Goal: Navigation & Orientation: Find specific page/section

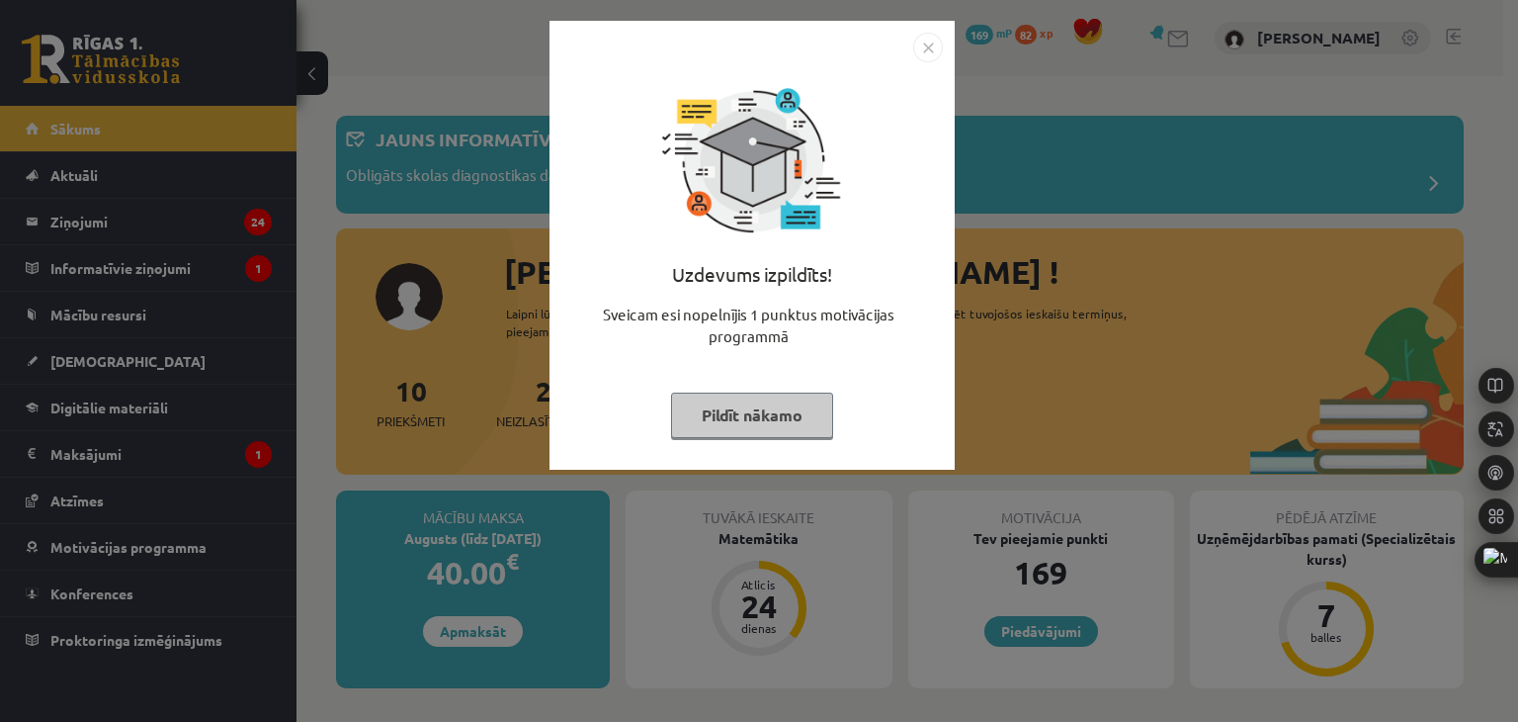
click at [925, 50] on img "Close" at bounding box center [928, 48] width 30 height 30
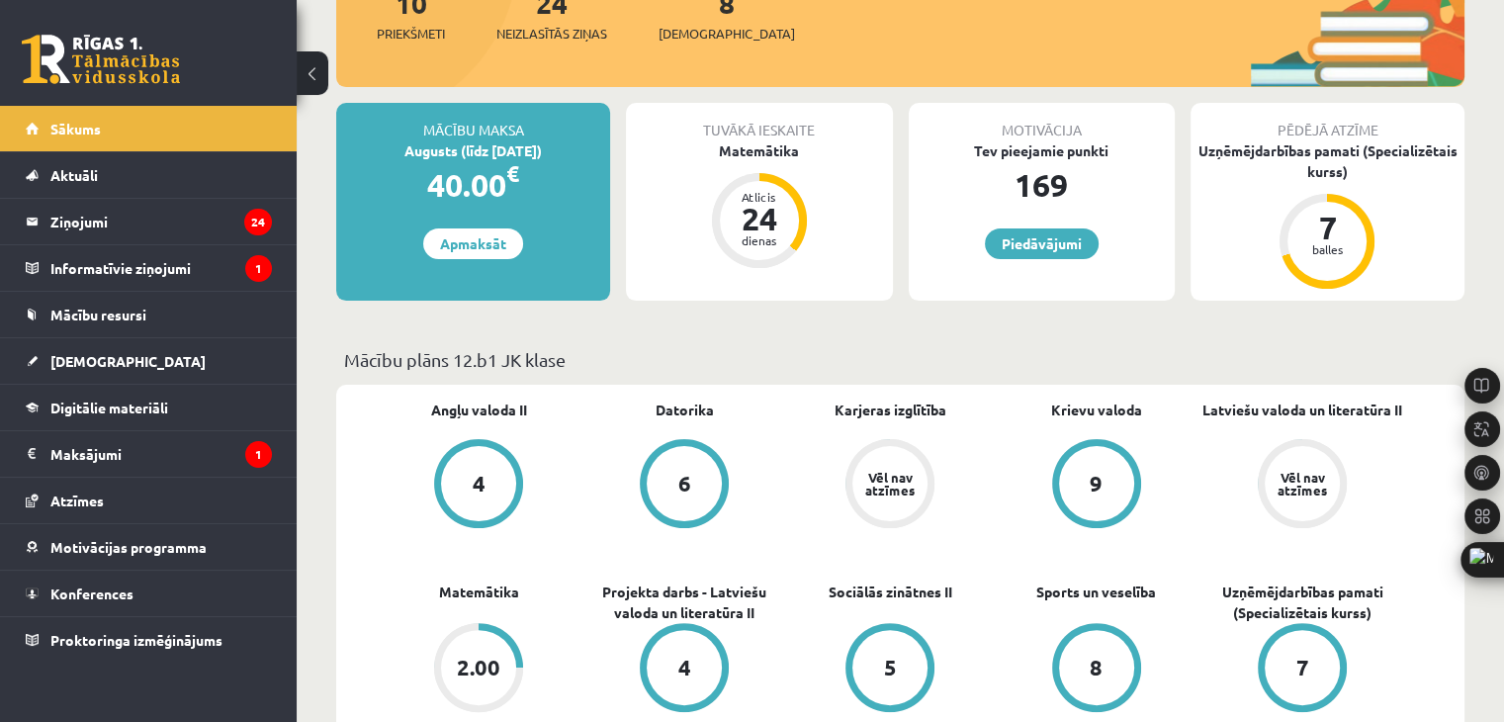
scroll to position [395, 0]
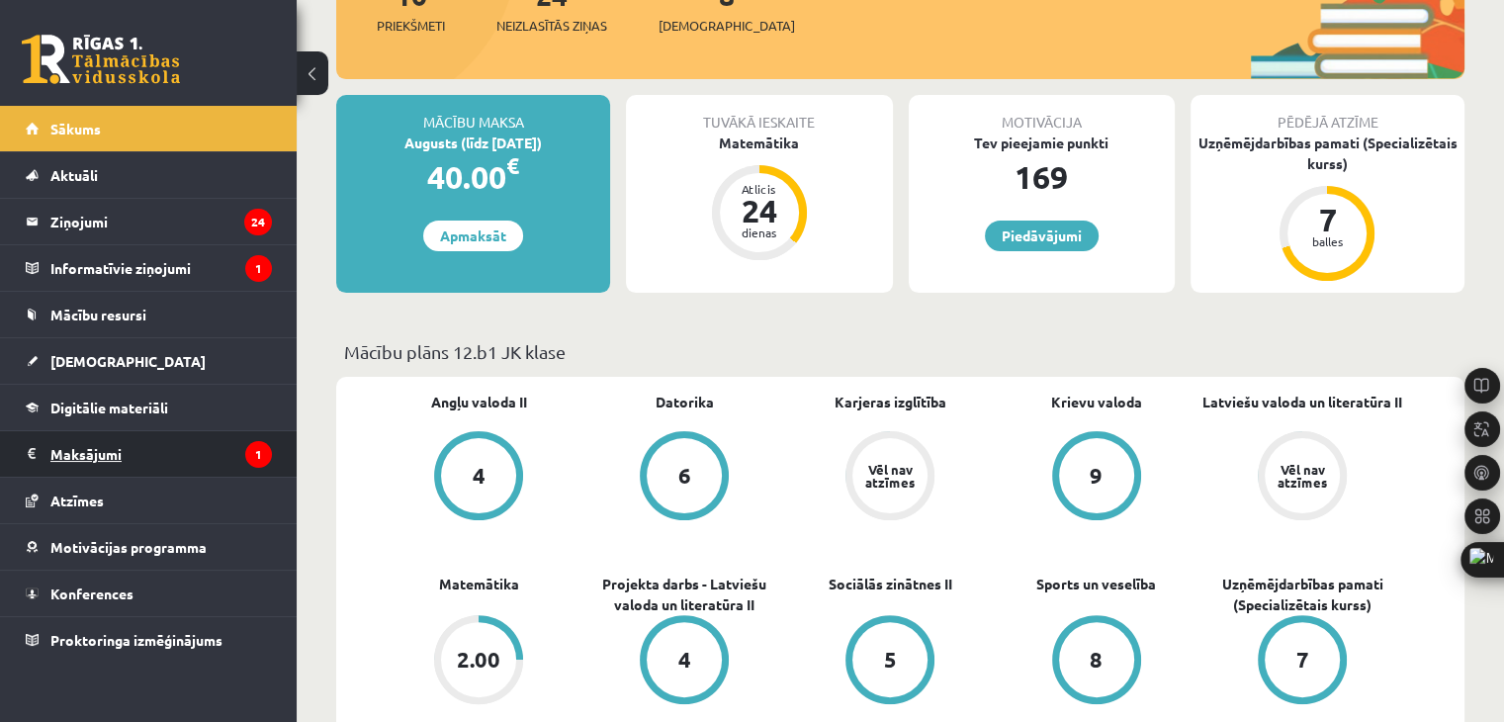
click at [112, 452] on legend "Maksājumi 1" at bounding box center [160, 453] width 221 height 45
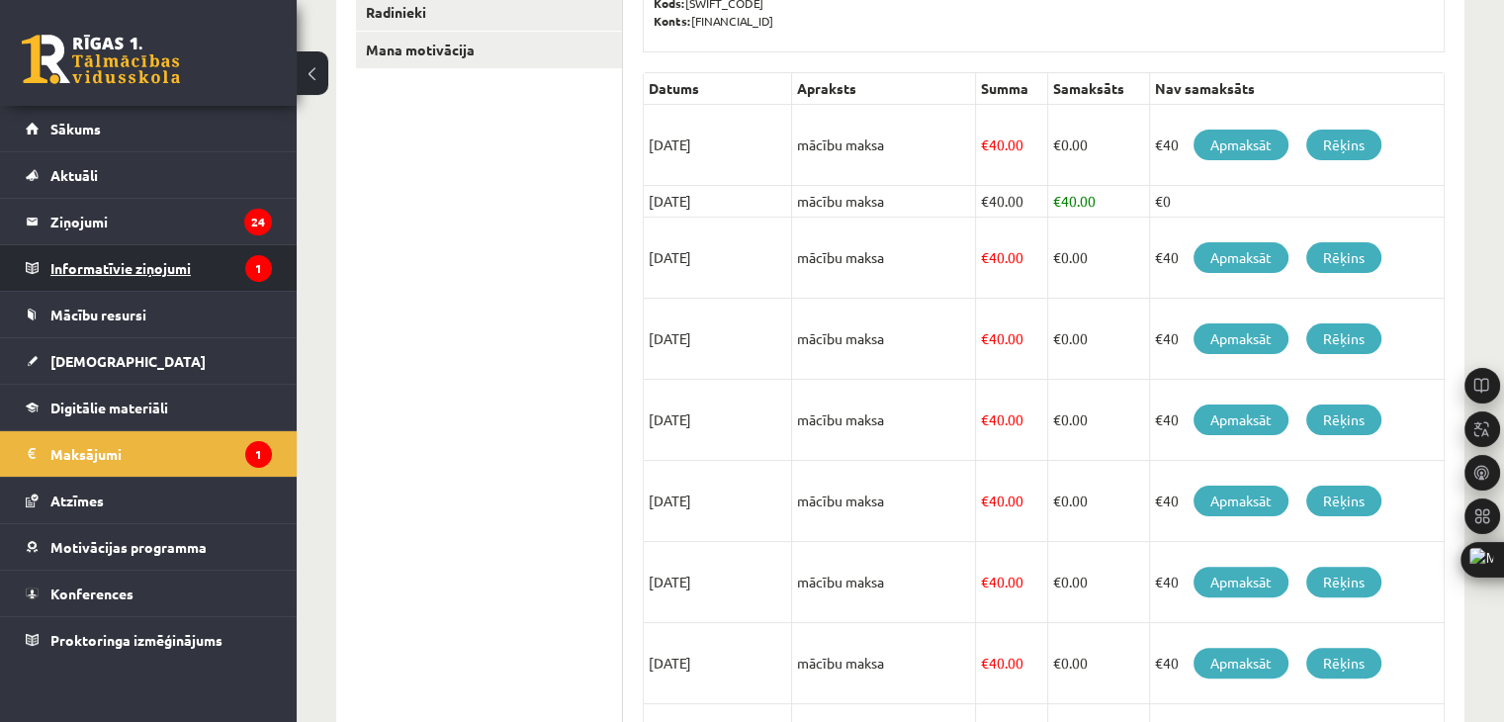
click at [167, 279] on legend "Informatīvie ziņojumi 1" at bounding box center [160, 267] width 221 height 45
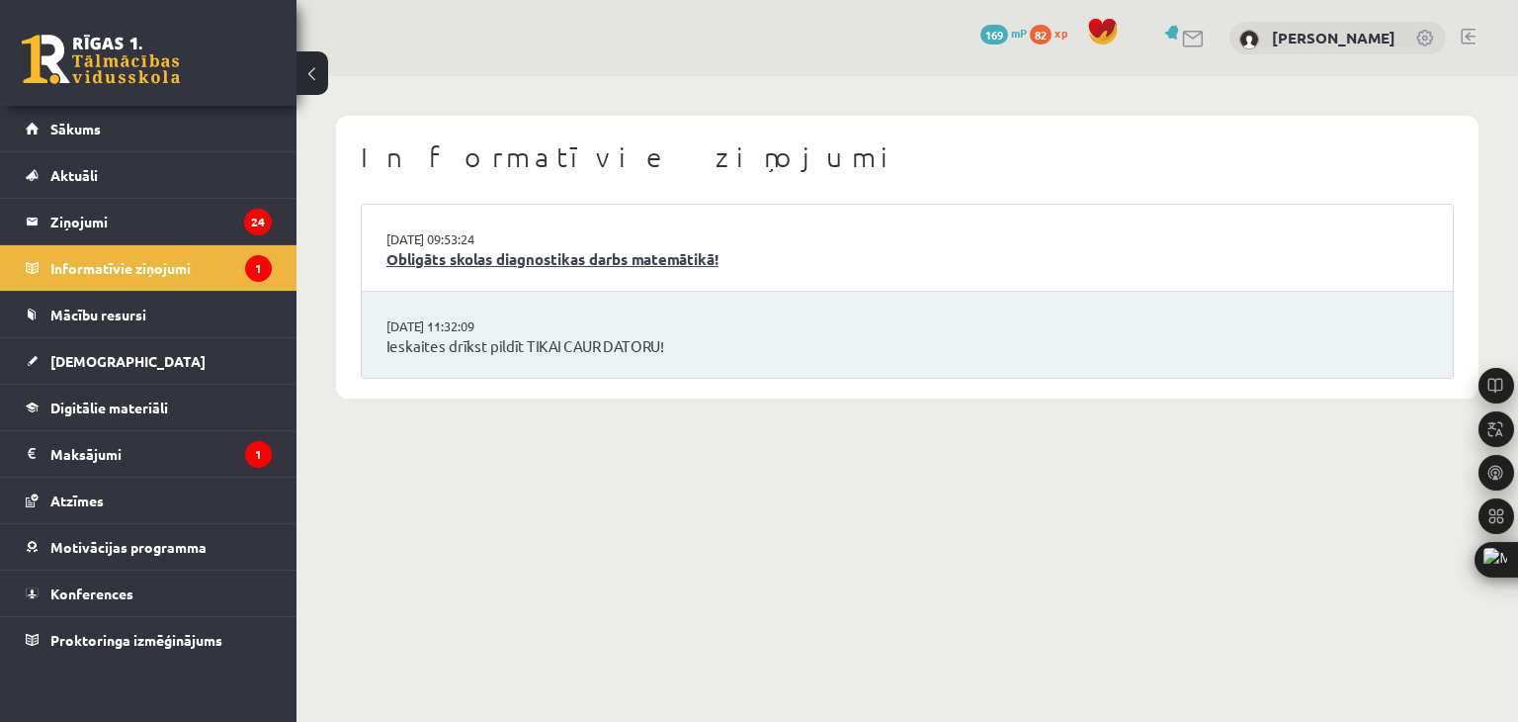
click at [621, 256] on link "Obligāts skolas diagnostikas darbs matemātikā!" at bounding box center [908, 259] width 1042 height 23
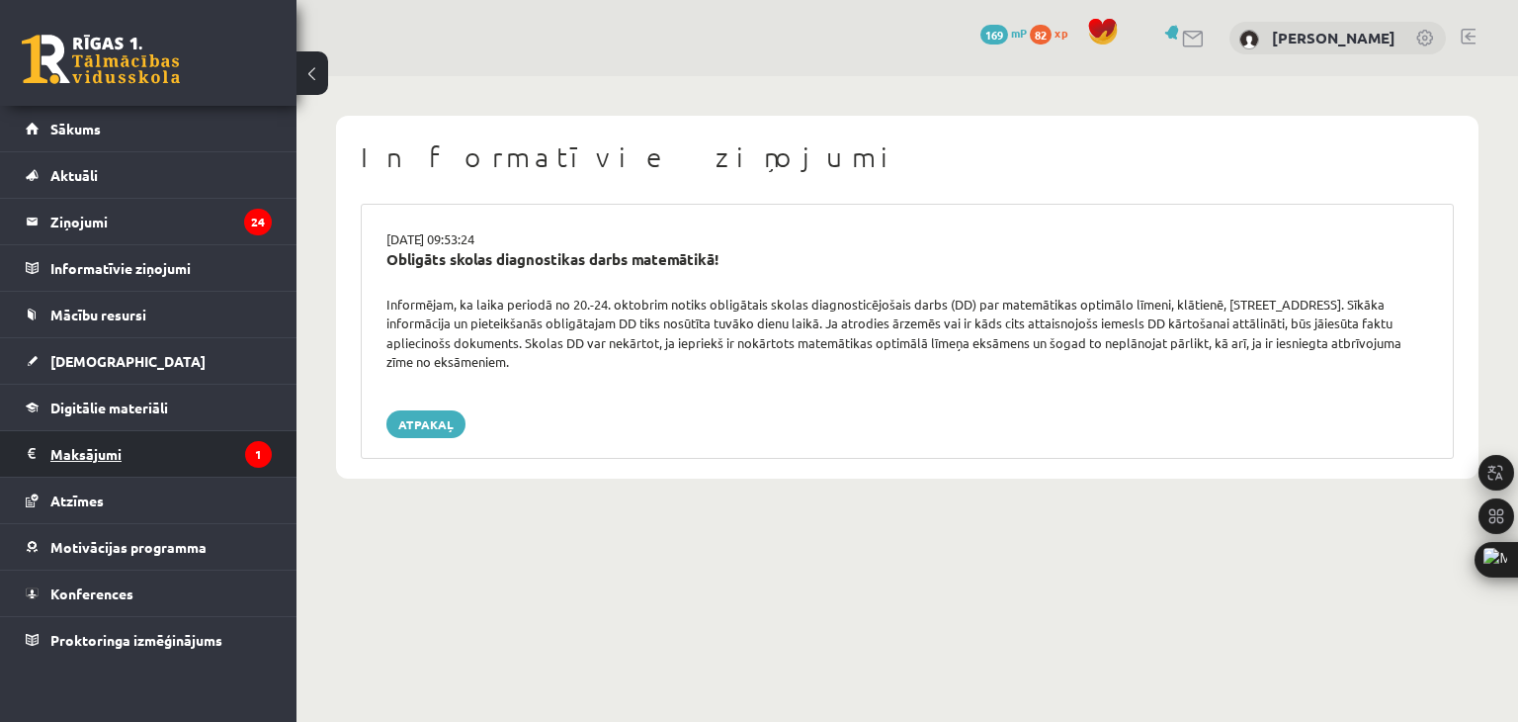
click at [214, 466] on legend "Maksājumi 1" at bounding box center [160, 453] width 221 height 45
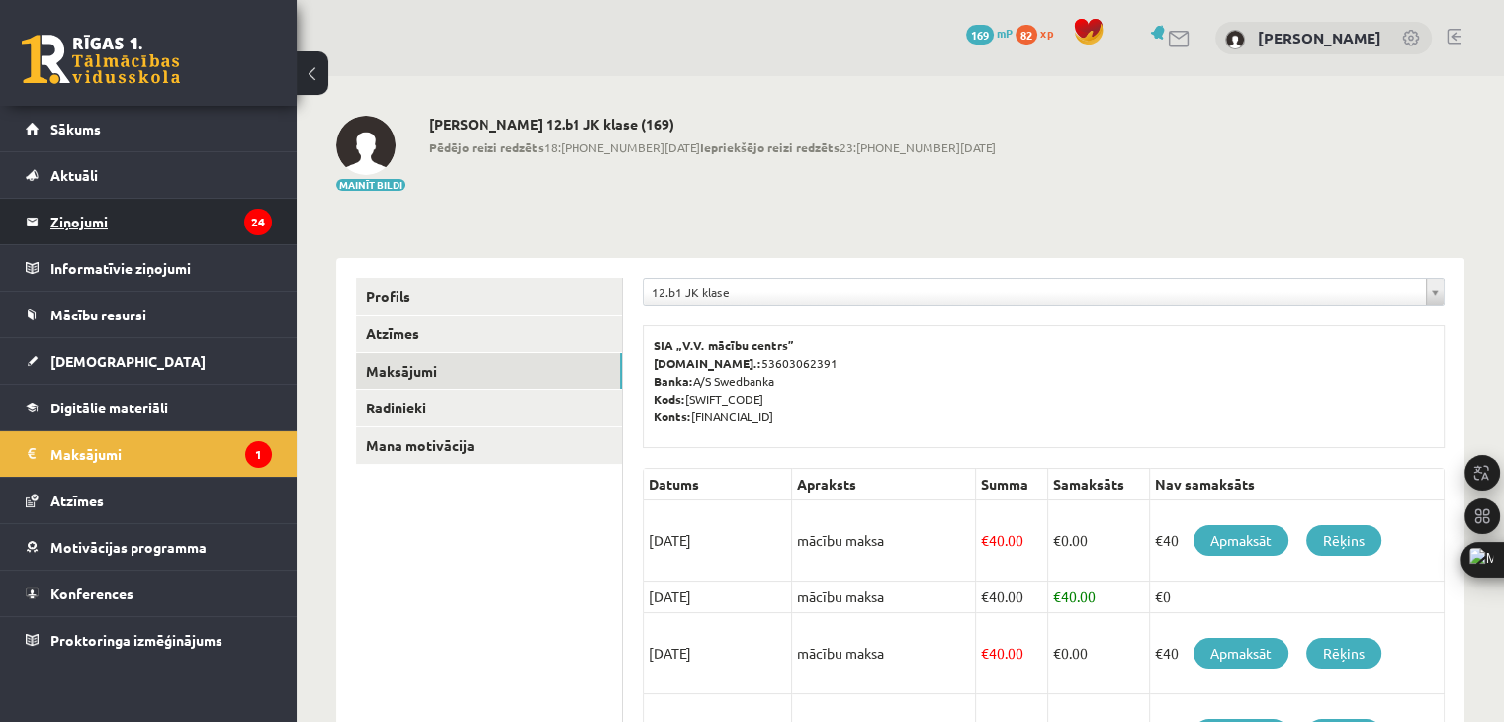
click at [142, 236] on legend "Ziņojumi 24" at bounding box center [160, 221] width 221 height 45
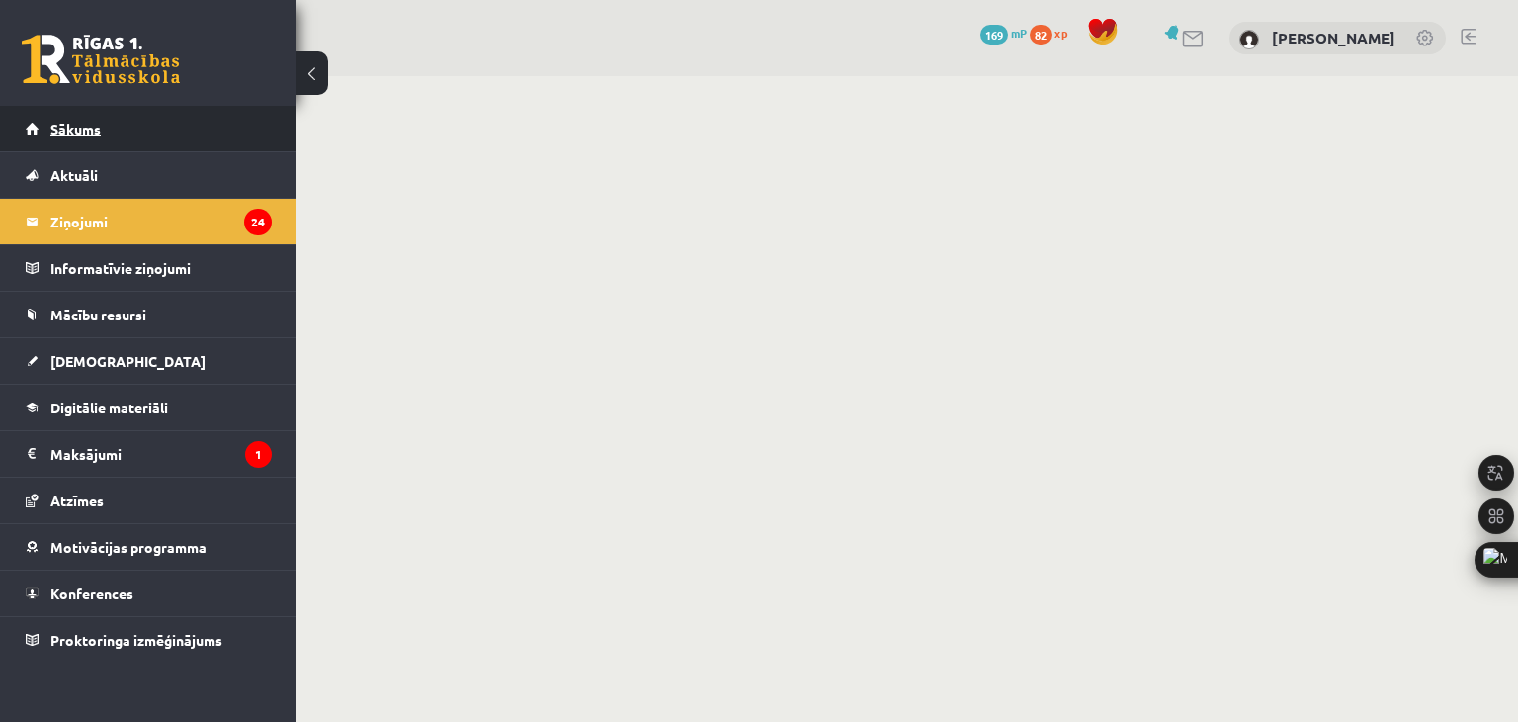
click at [109, 139] on link "Sākums" at bounding box center [149, 128] width 246 height 45
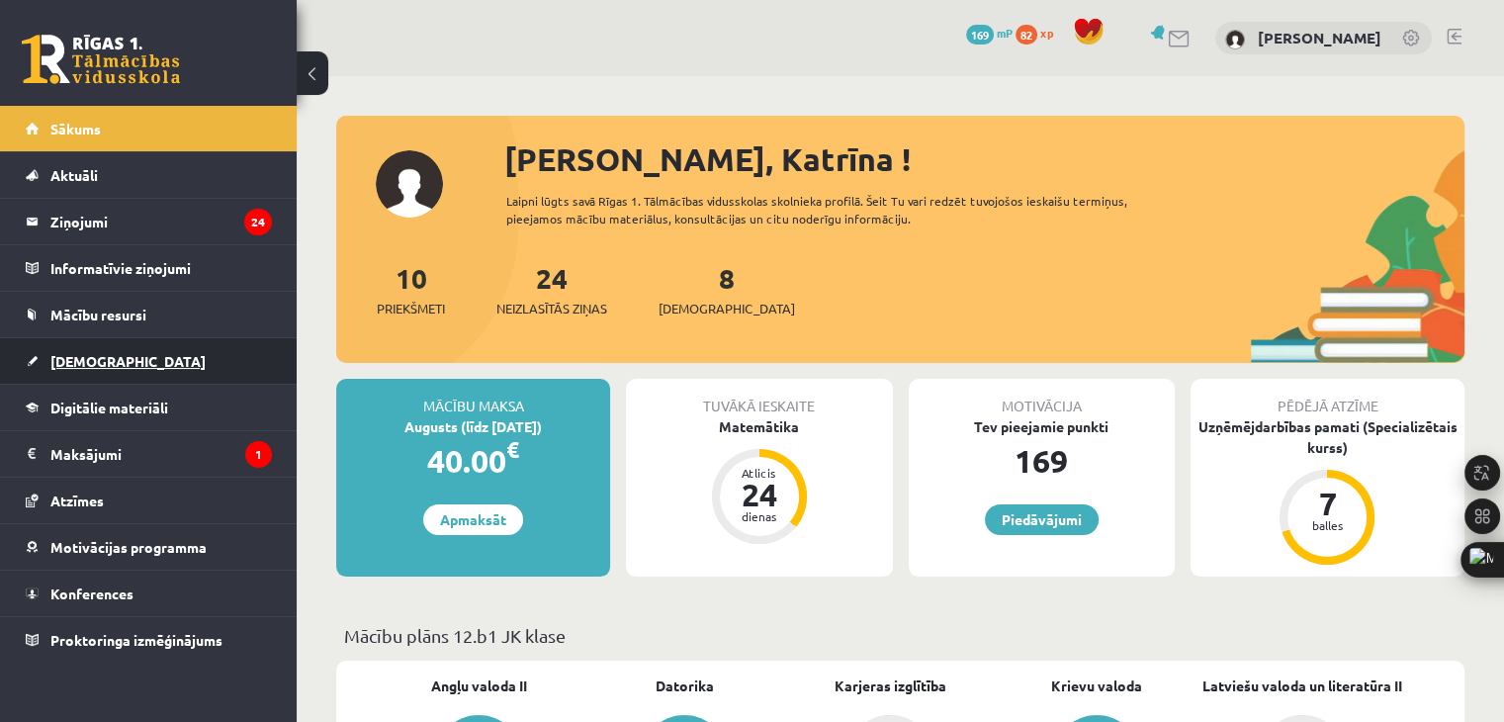
click at [64, 361] on span "[DEMOGRAPHIC_DATA]" at bounding box center [127, 361] width 155 height 18
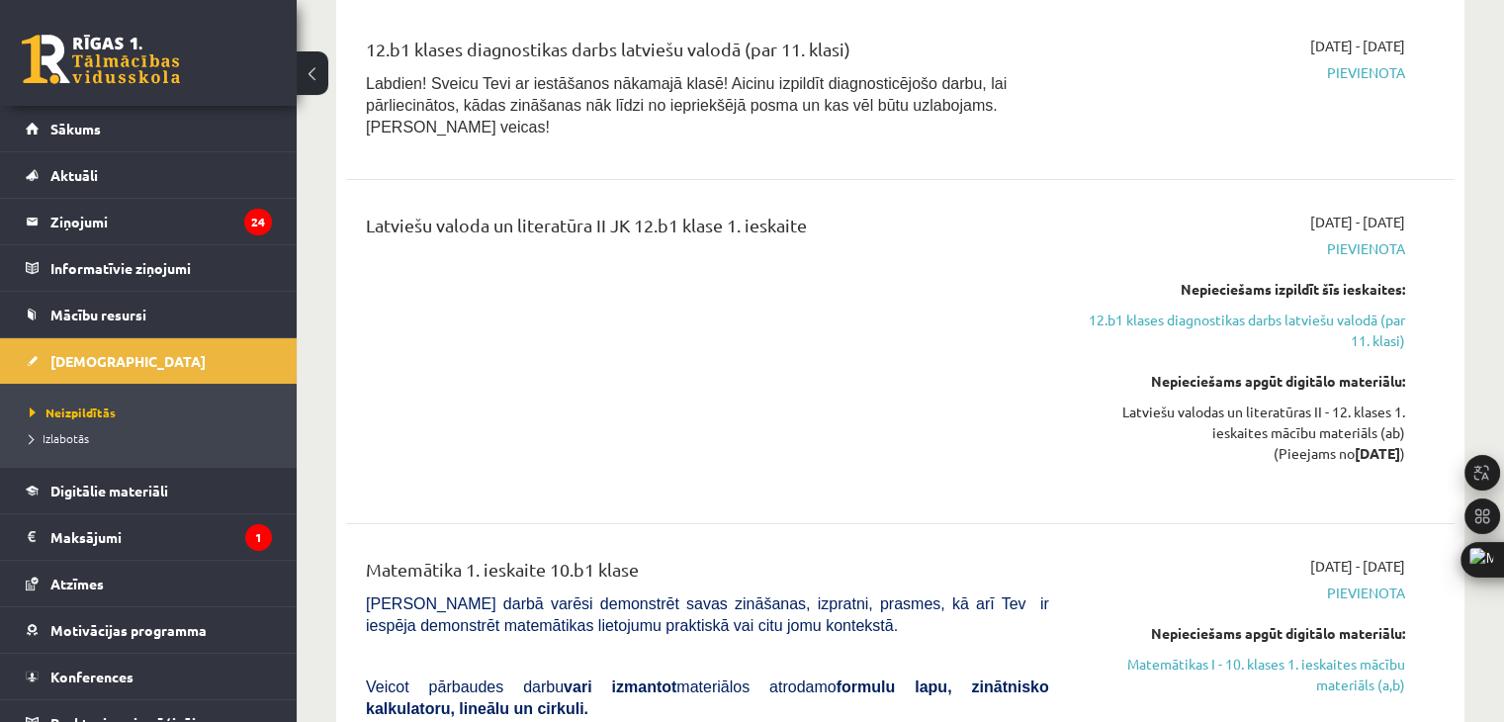
scroll to position [297, 0]
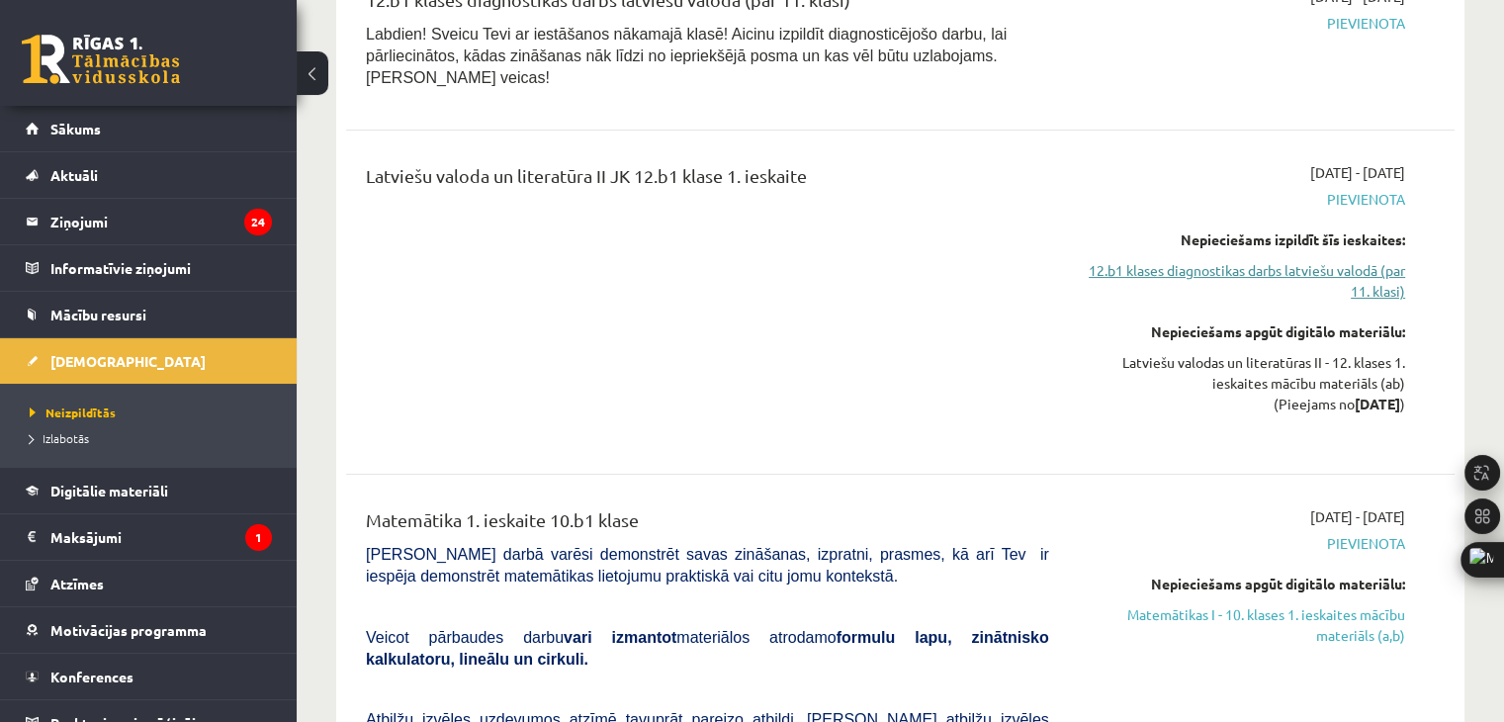
click at [1322, 260] on link "12.b1 klases diagnostikas darbs latviešu valodā (par 11. klasi)" at bounding box center [1241, 281] width 326 height 42
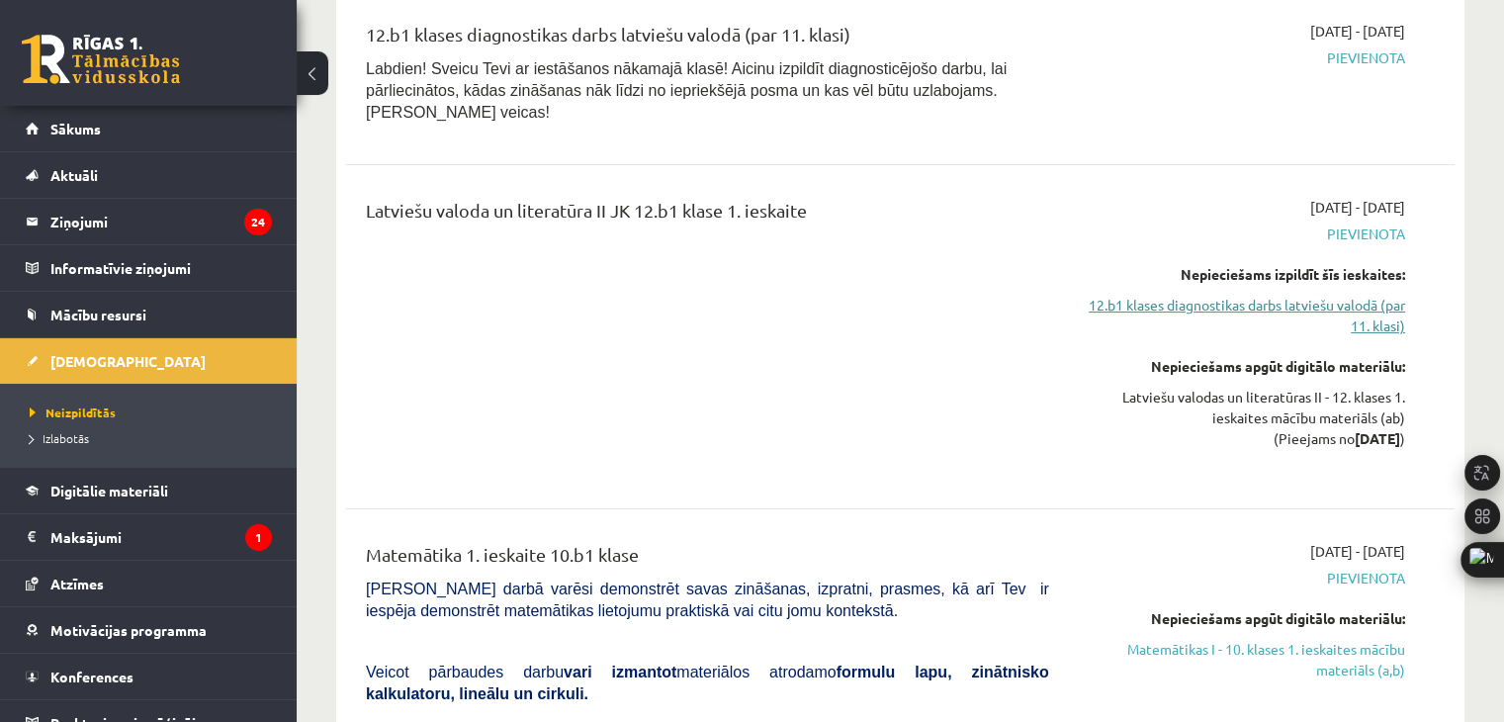
click at [1326, 295] on link "12.b1 klases diagnostikas darbs latviešu valodā (par 11. klasi)" at bounding box center [1241, 316] width 326 height 42
click at [1310, 295] on link "12.b1 klases diagnostikas darbs latviešu valodā (par 11. klasi)" at bounding box center [1241, 316] width 326 height 42
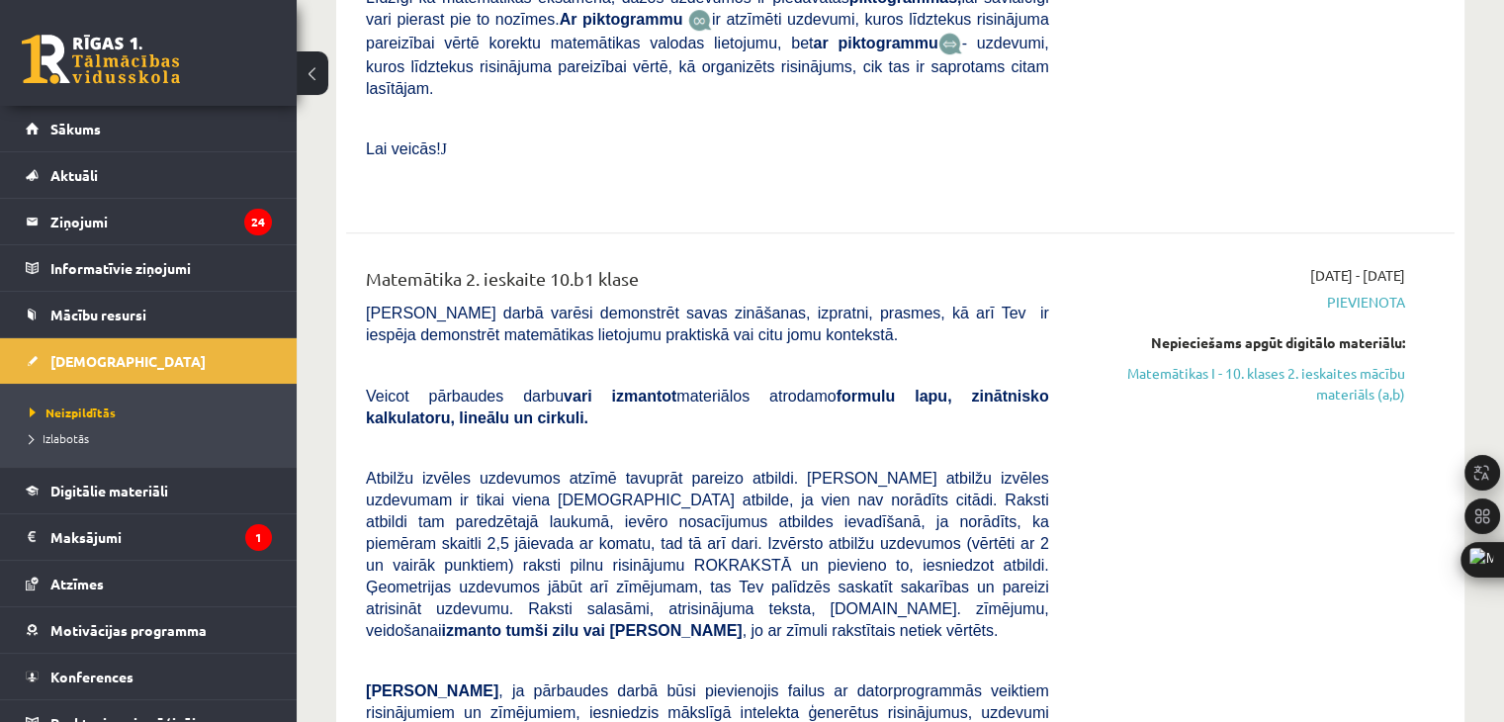
scroll to position [1333, 0]
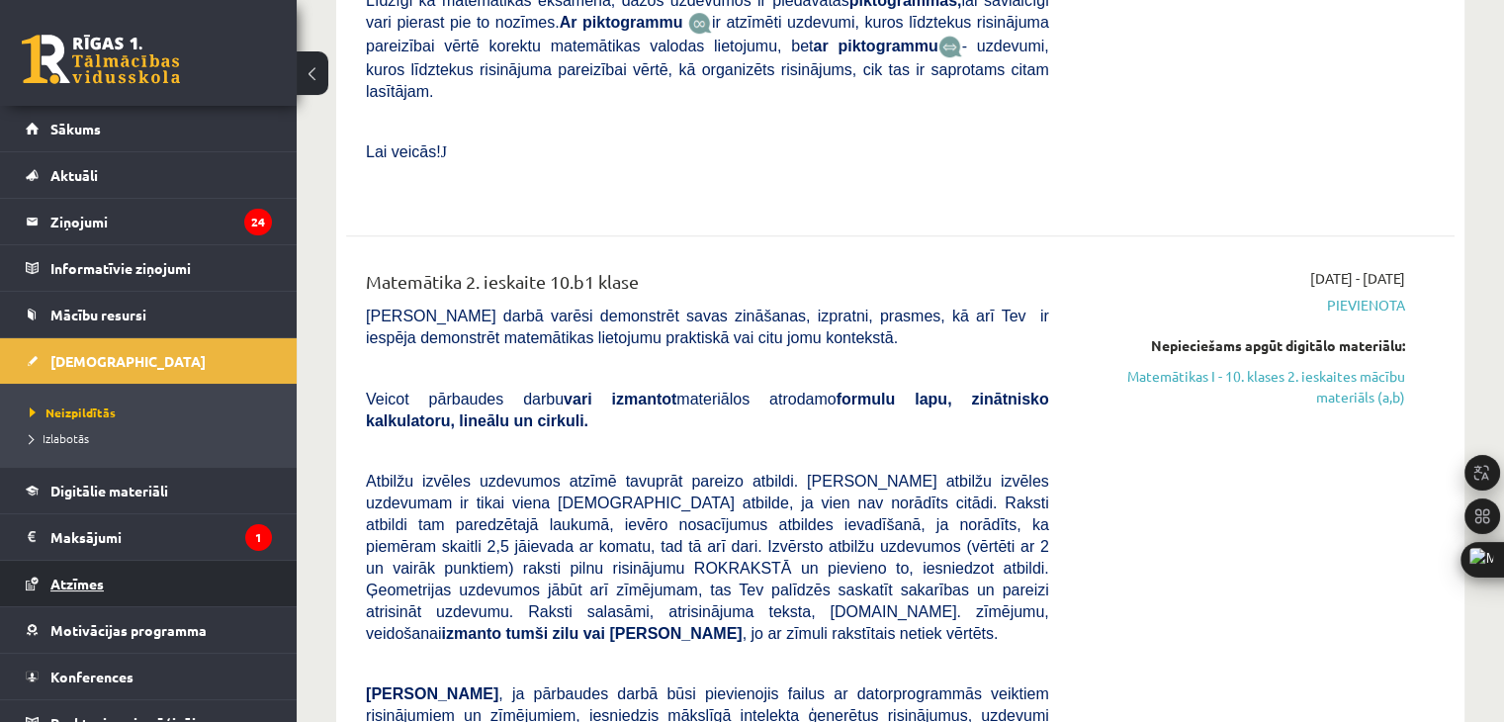
click at [79, 576] on span "Atzīmes" at bounding box center [76, 583] width 53 height 18
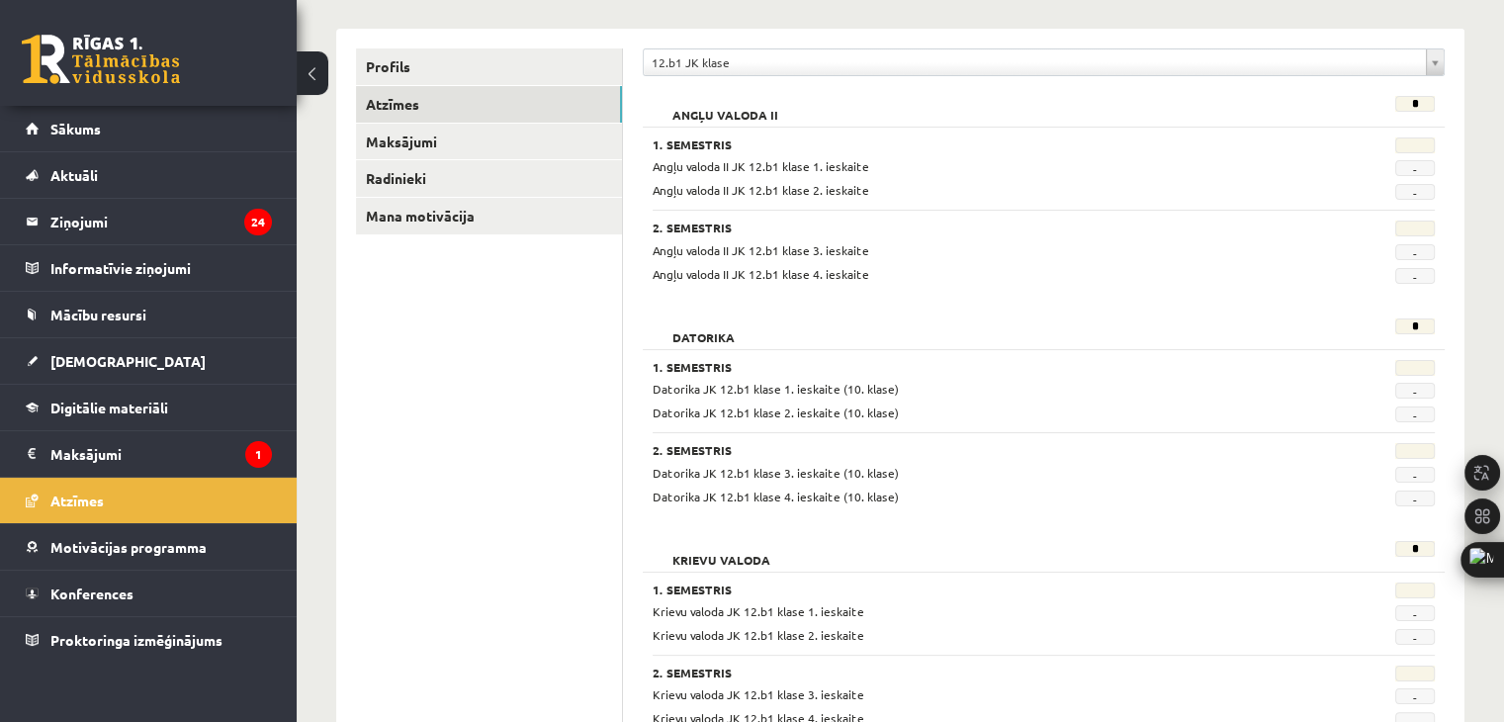
scroll to position [166, 0]
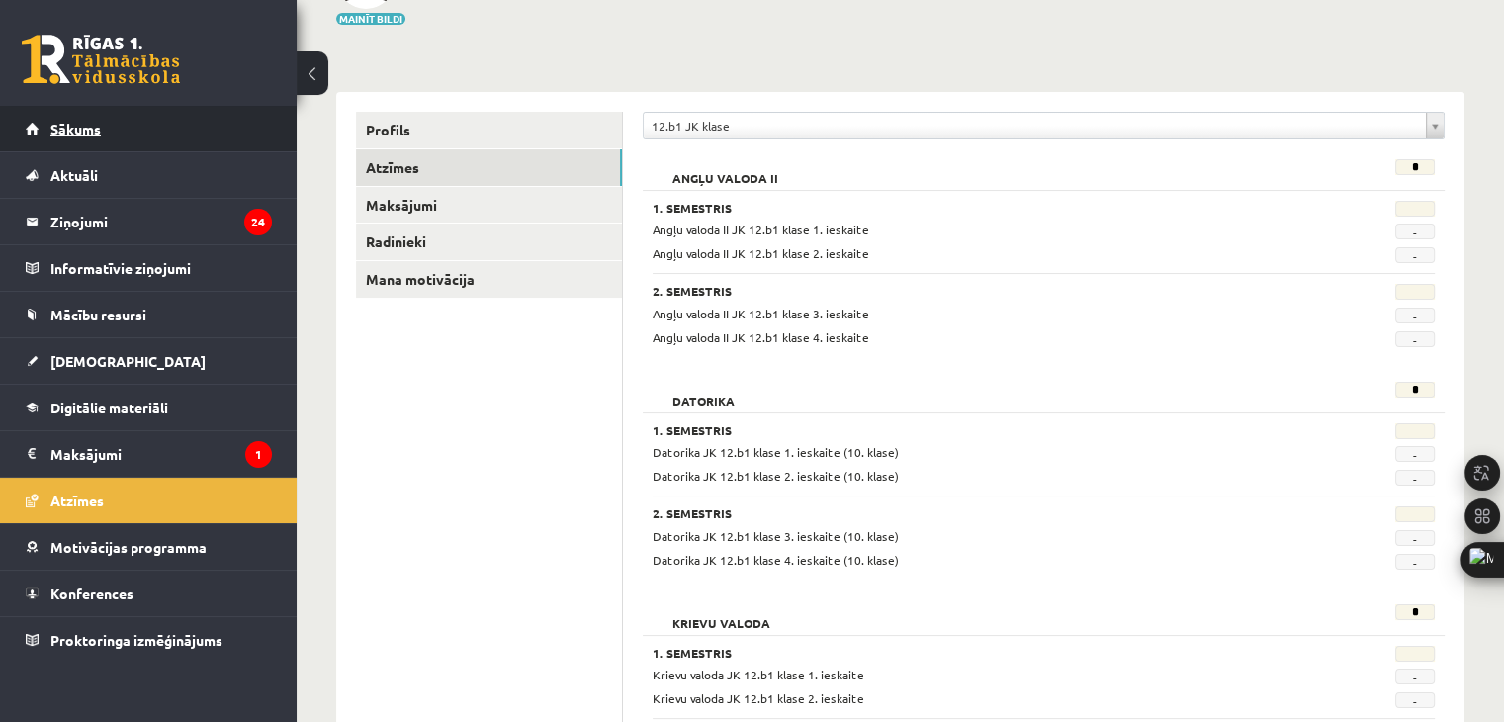
click at [157, 128] on link "Sākums" at bounding box center [149, 128] width 246 height 45
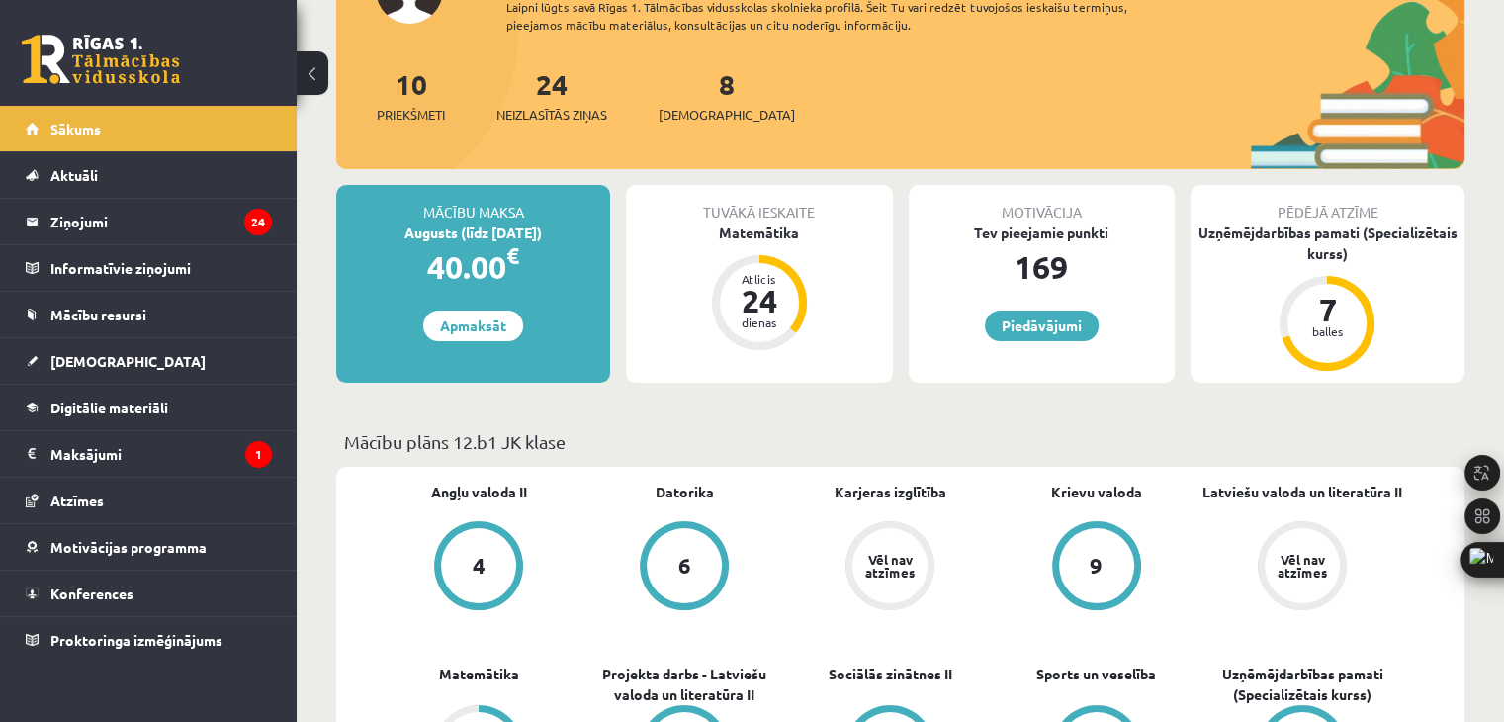
scroll to position [198, 0]
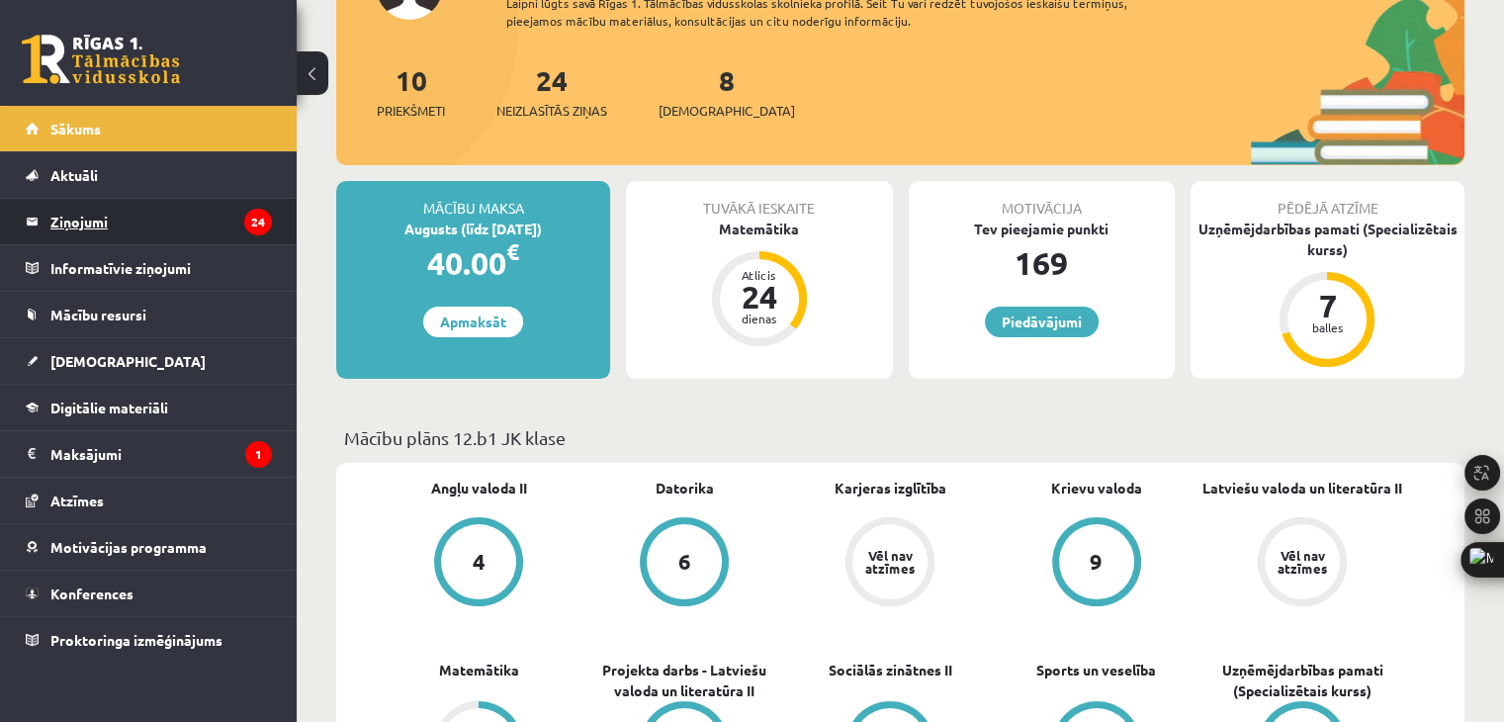
click at [119, 220] on legend "Ziņojumi 24" at bounding box center [160, 221] width 221 height 45
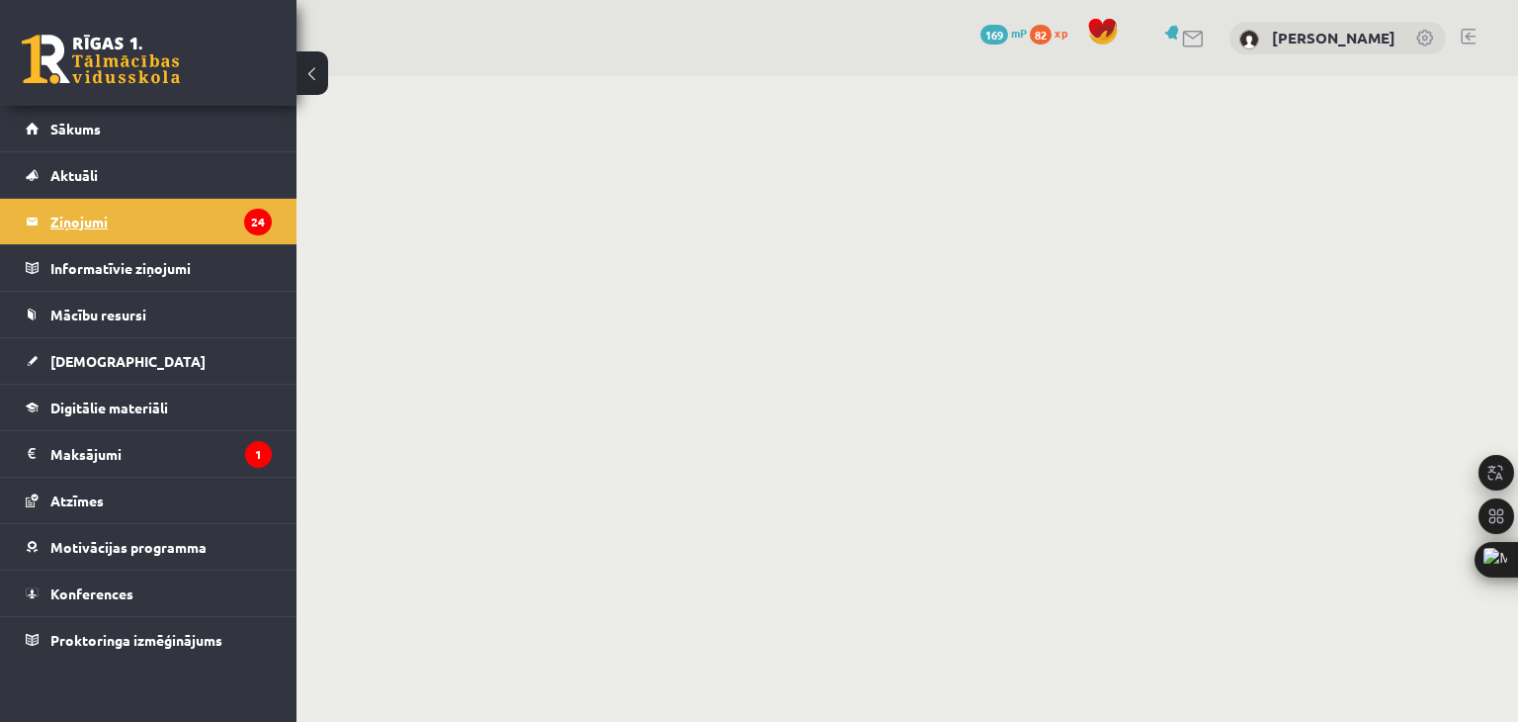
click at [83, 226] on legend "Ziņojumi 24" at bounding box center [160, 221] width 221 height 45
click at [76, 184] on link "Aktuāli" at bounding box center [149, 174] width 246 height 45
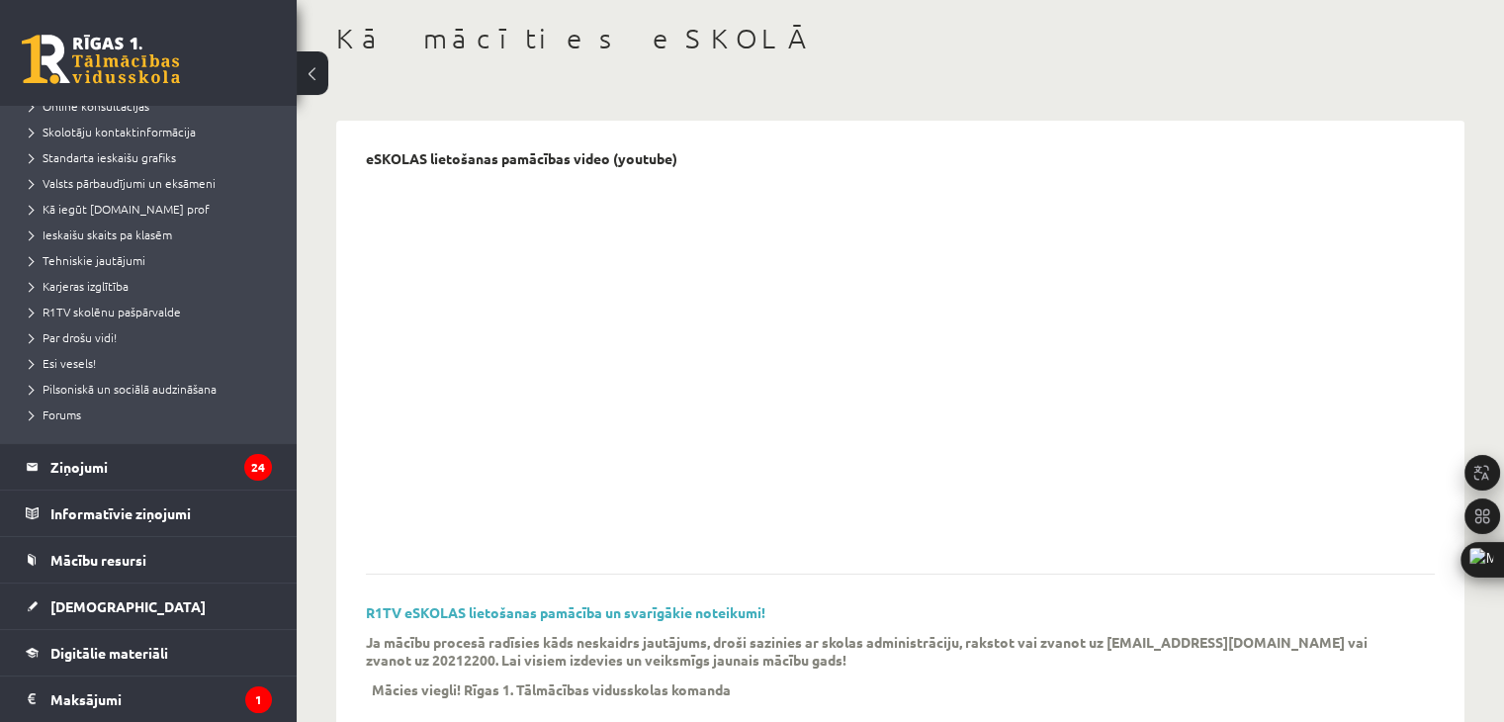
scroll to position [99, 0]
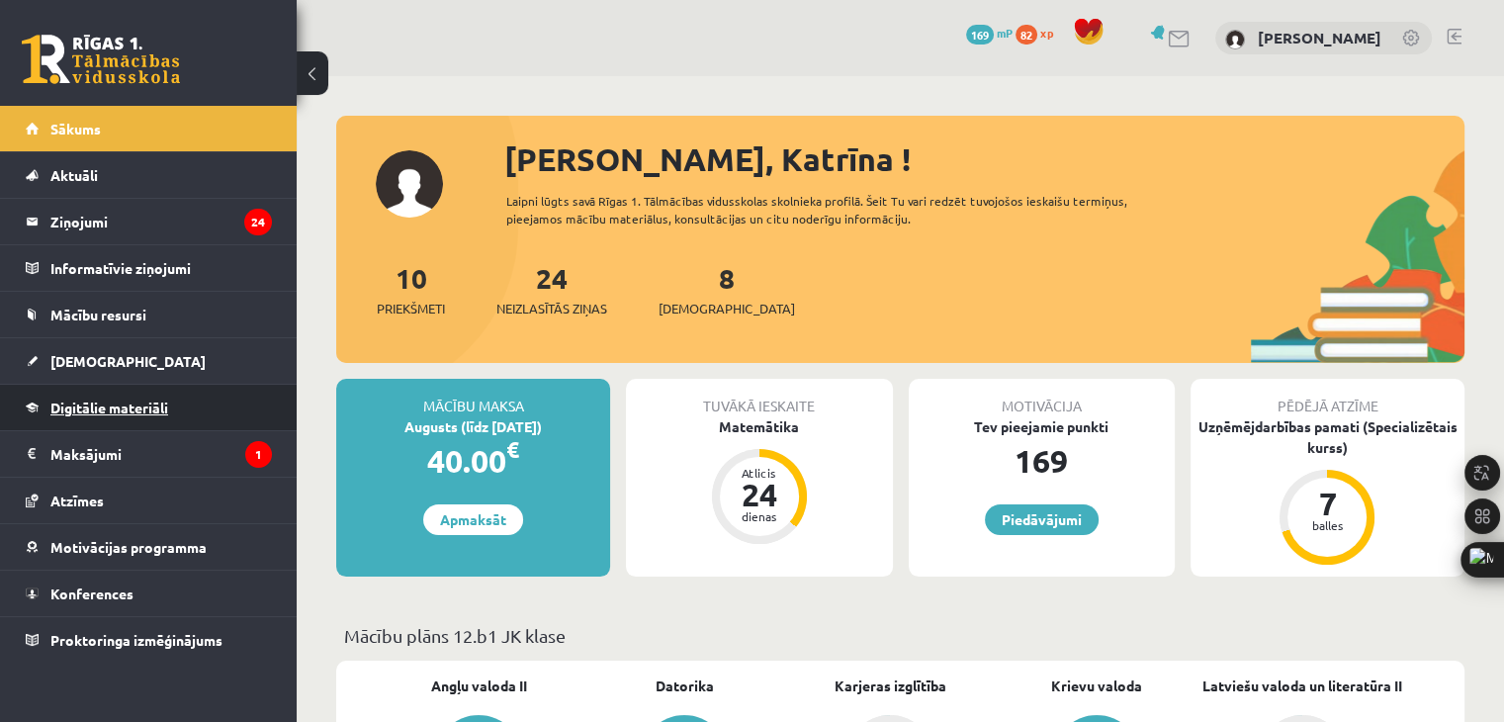
click at [134, 414] on link "Digitālie materiāli" at bounding box center [149, 407] width 246 height 45
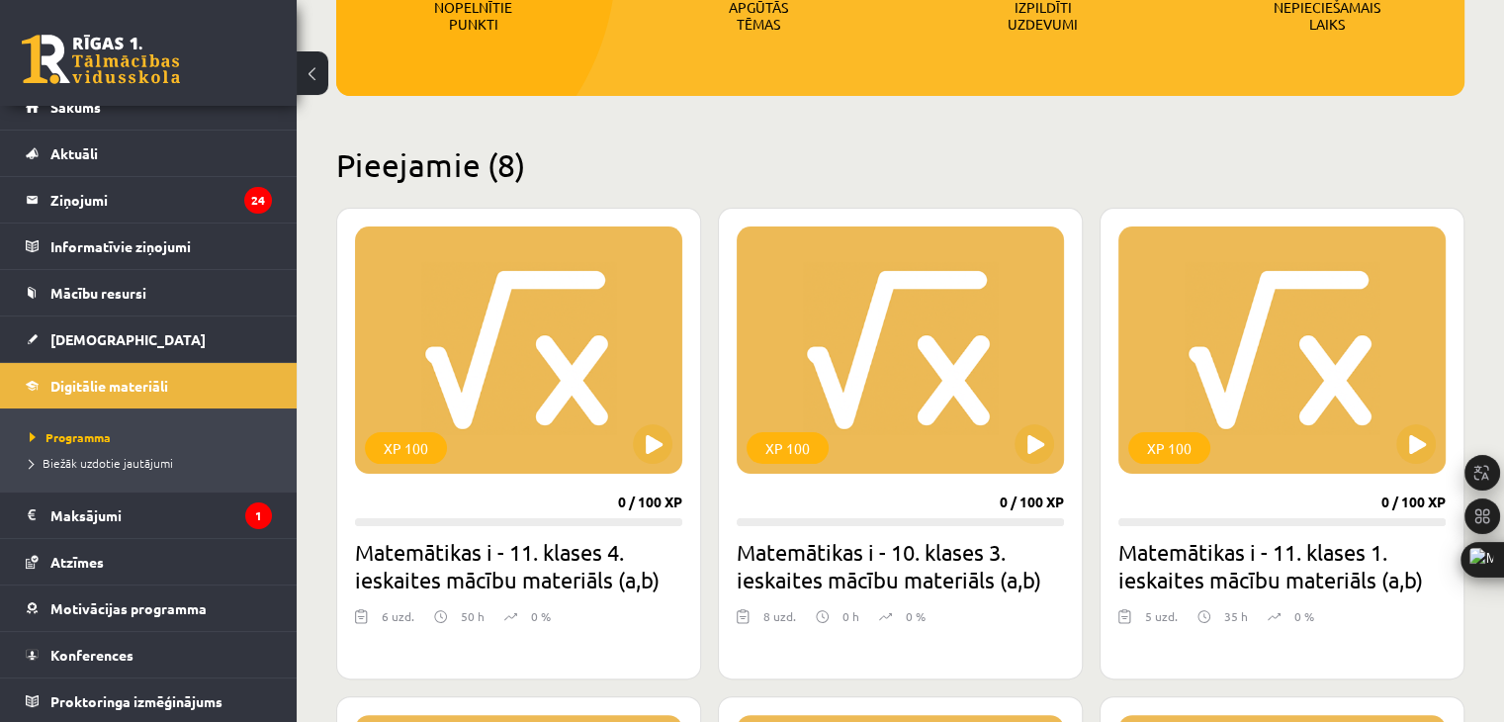
scroll to position [230, 0]
